Goal: Task Accomplishment & Management: Use online tool/utility

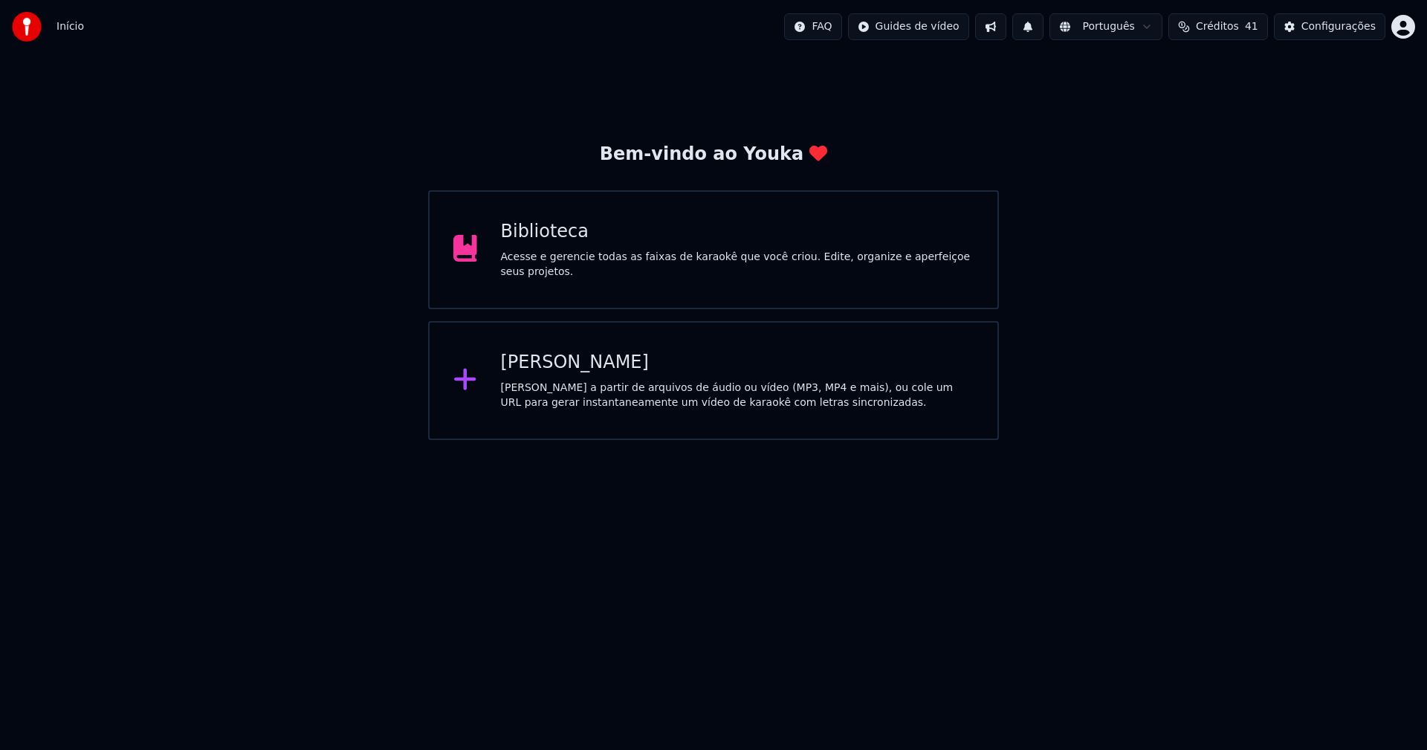
click at [564, 244] on div "Biblioteca" at bounding box center [737, 232] width 473 height 24
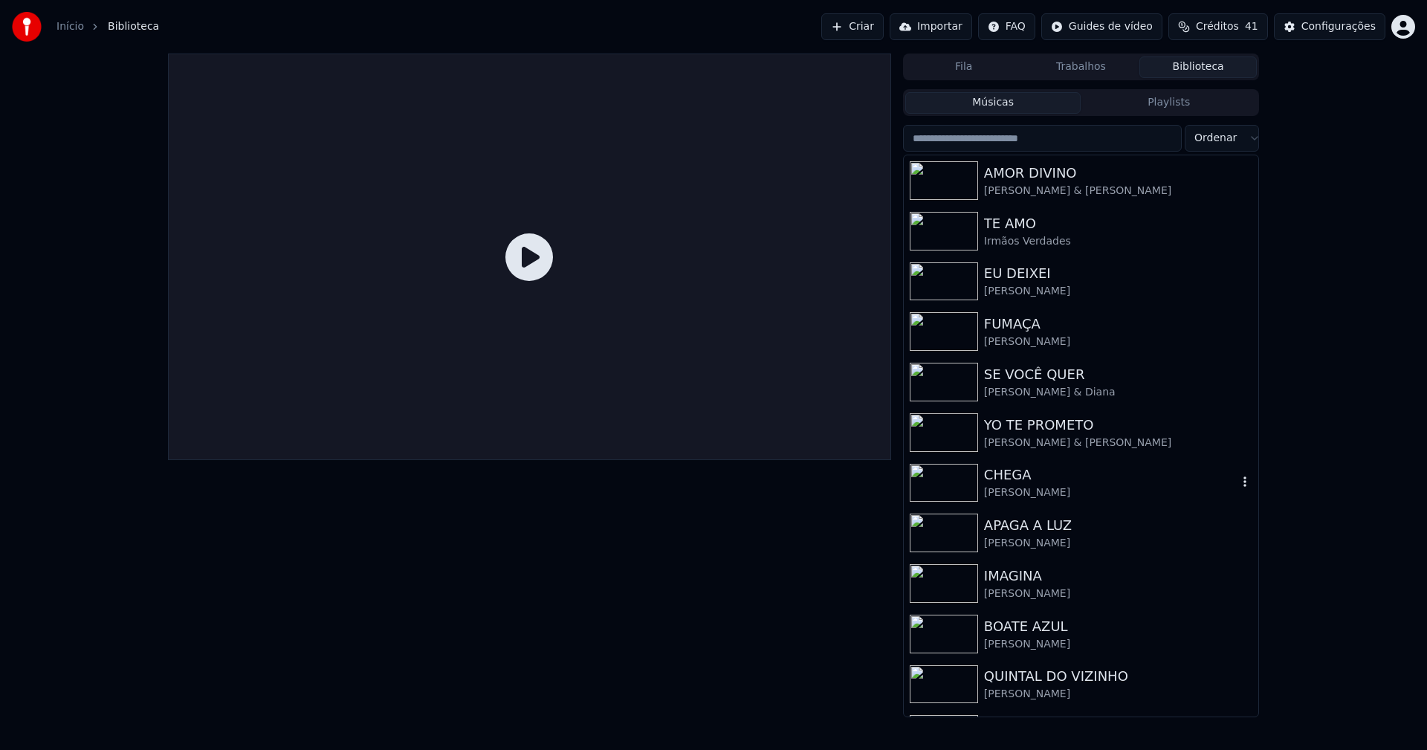
click at [1005, 483] on div "CHEGA" at bounding box center [1110, 474] width 253 height 21
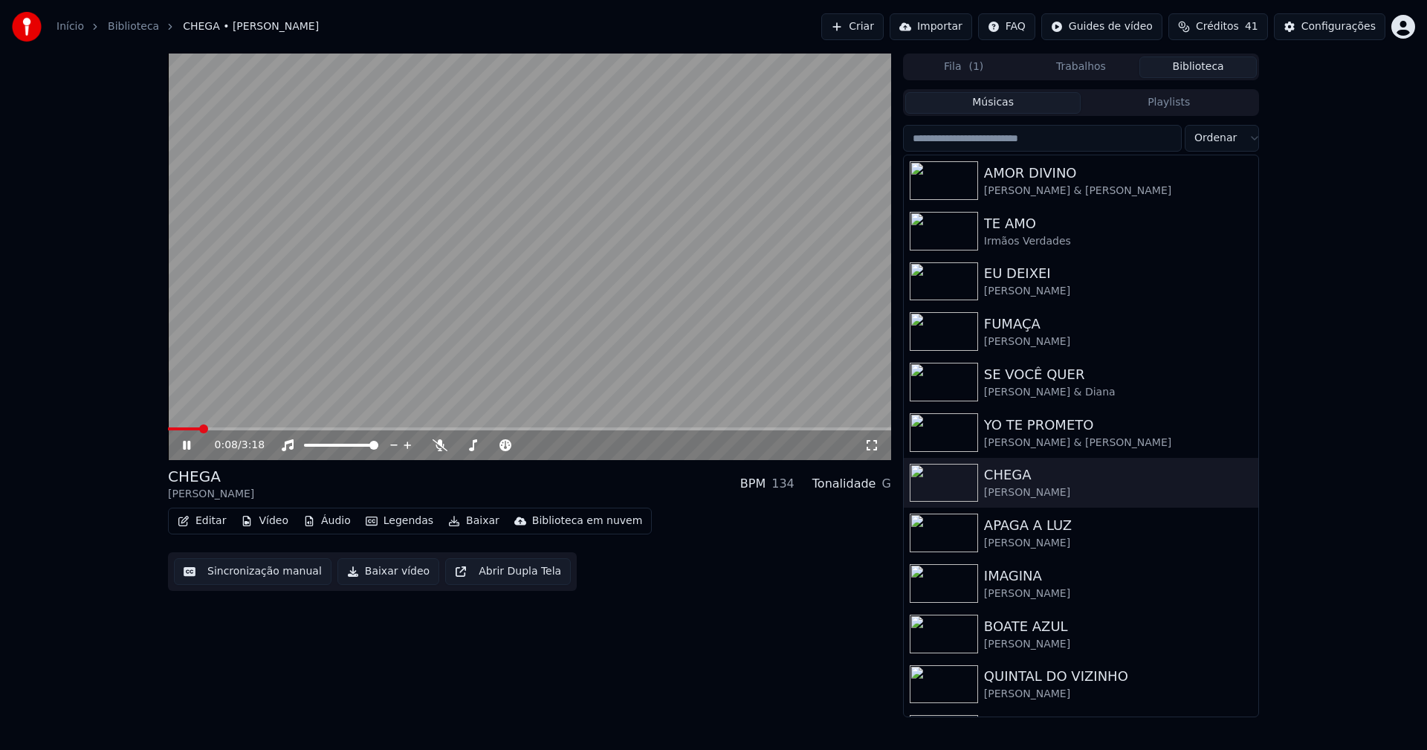
click at [329, 519] on button "Áudio" at bounding box center [326, 521] width 59 height 21
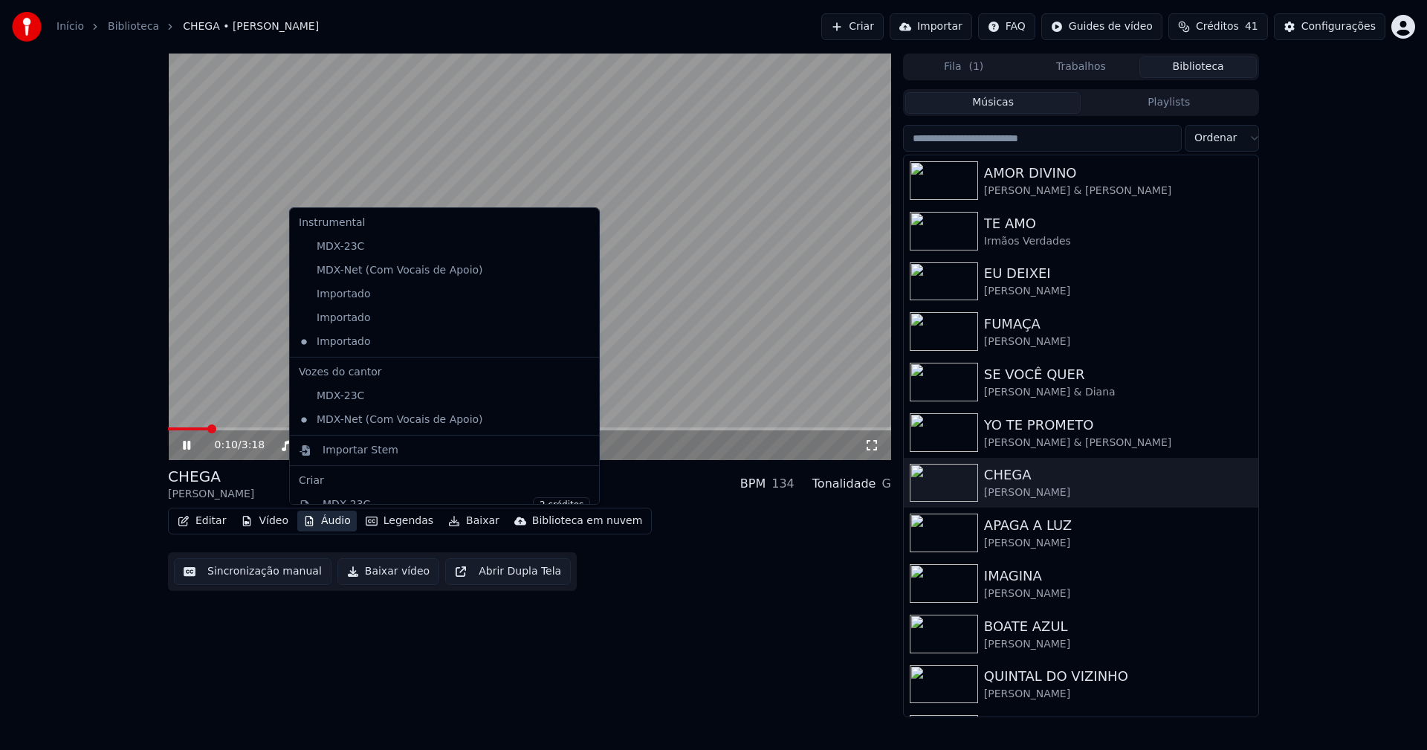
click at [580, 299] on icon at bounding box center [588, 294] width 16 height 12
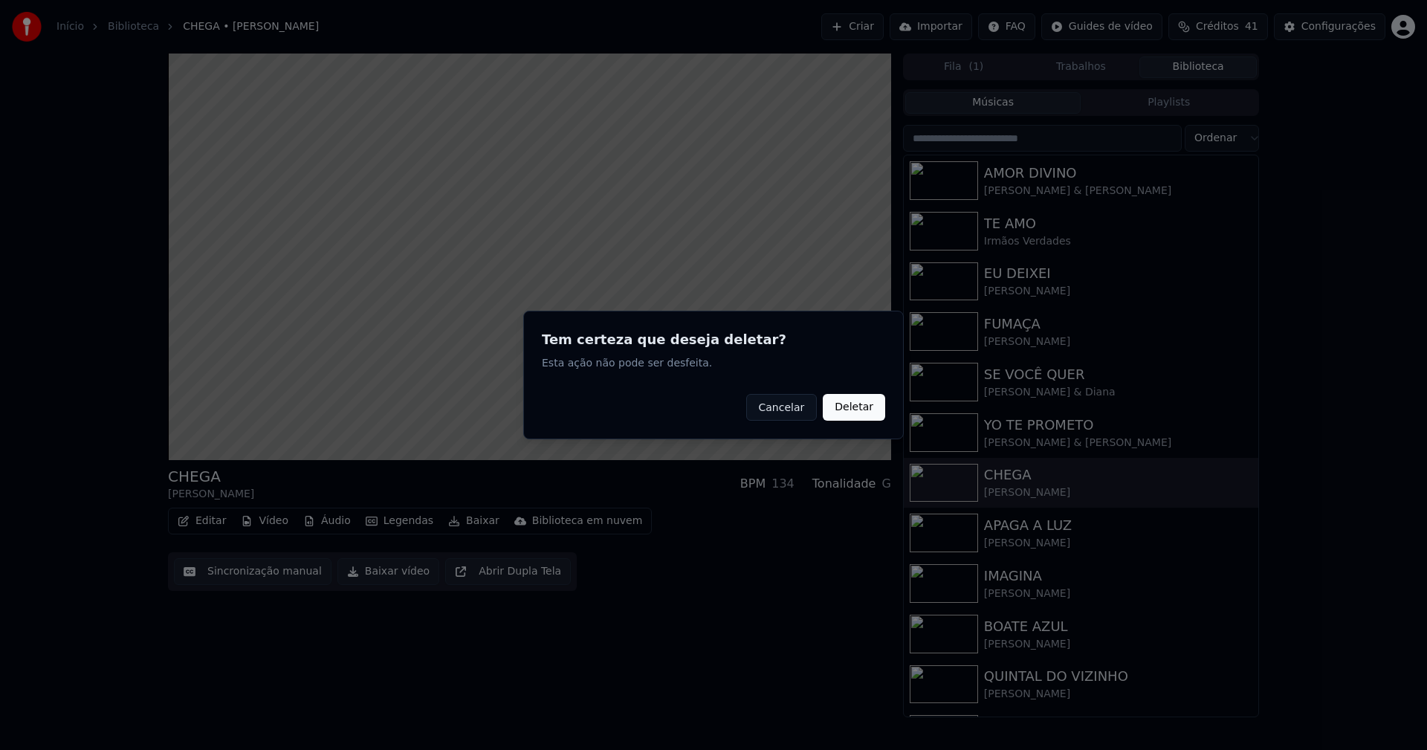
click at [867, 413] on button "Deletar" at bounding box center [854, 407] width 62 height 27
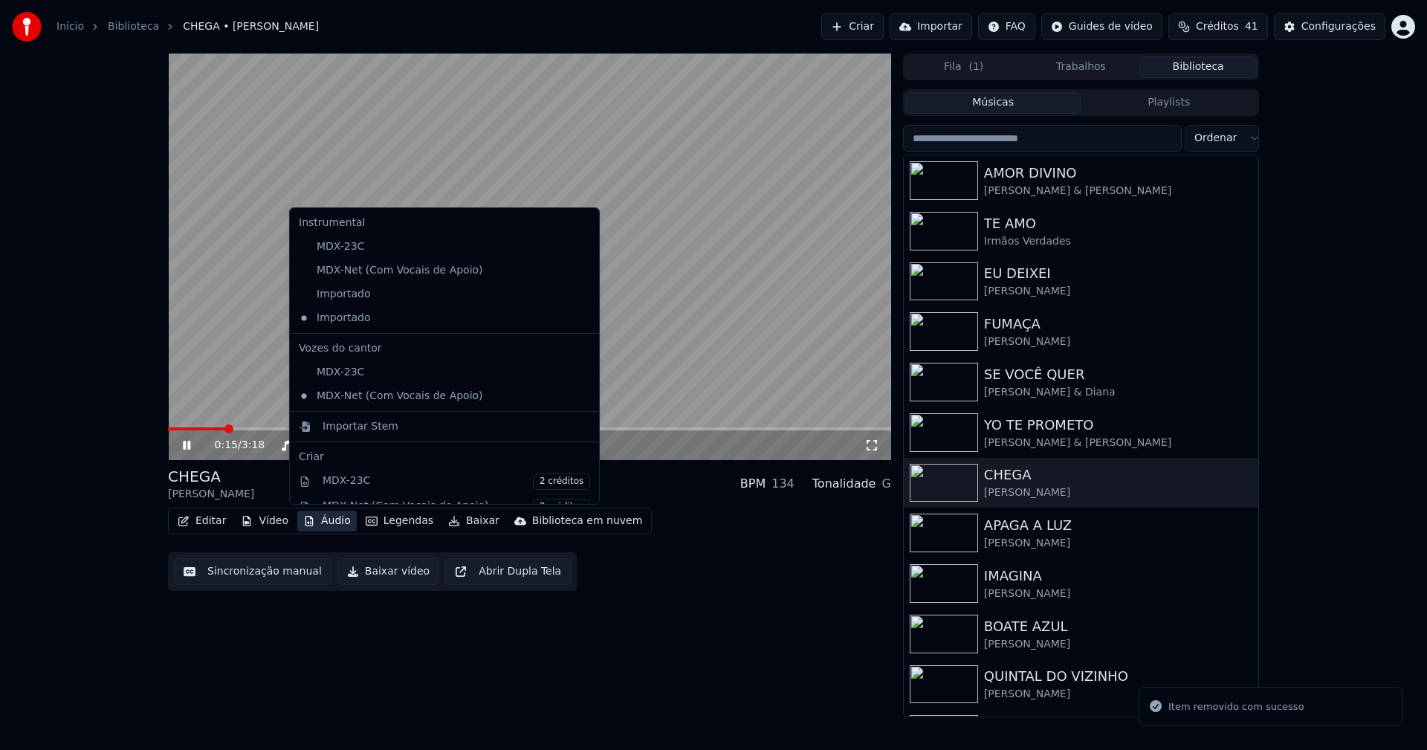
click at [327, 526] on button "Áudio" at bounding box center [326, 521] width 59 height 21
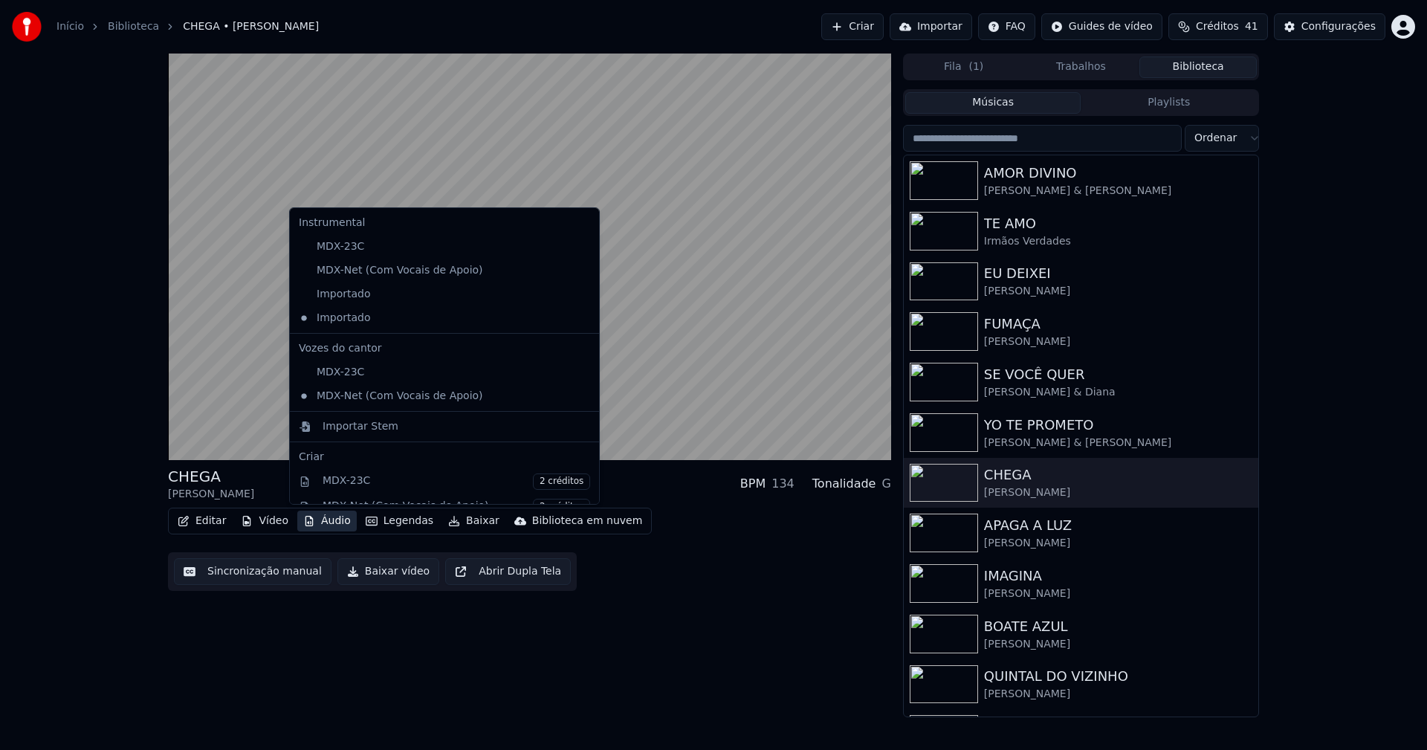
click at [580, 294] on icon at bounding box center [585, 294] width 10 height 12
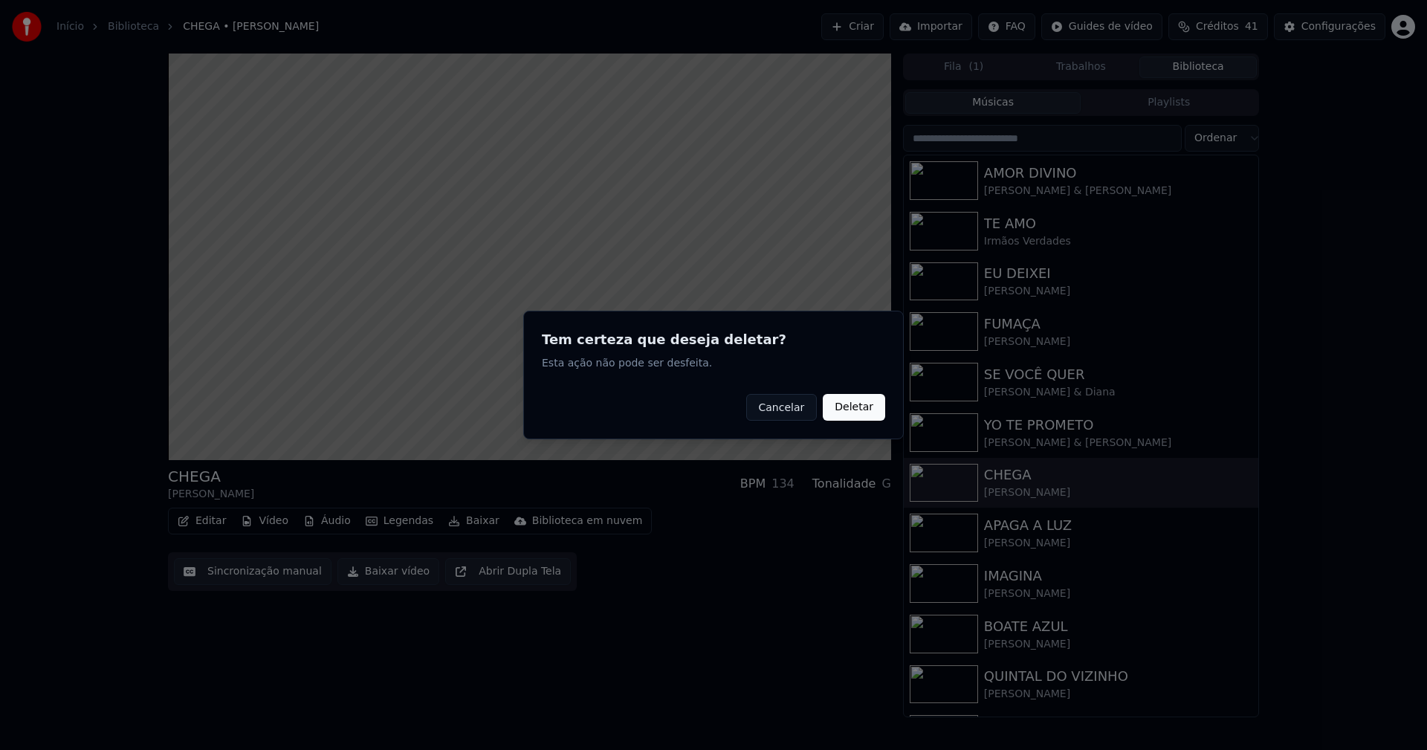
drag, startPoint x: 857, startPoint y: 415, endPoint x: 843, endPoint y: 407, distance: 15.7
click at [858, 415] on button "Deletar" at bounding box center [854, 407] width 62 height 27
